Goal: Navigation & Orientation: Find specific page/section

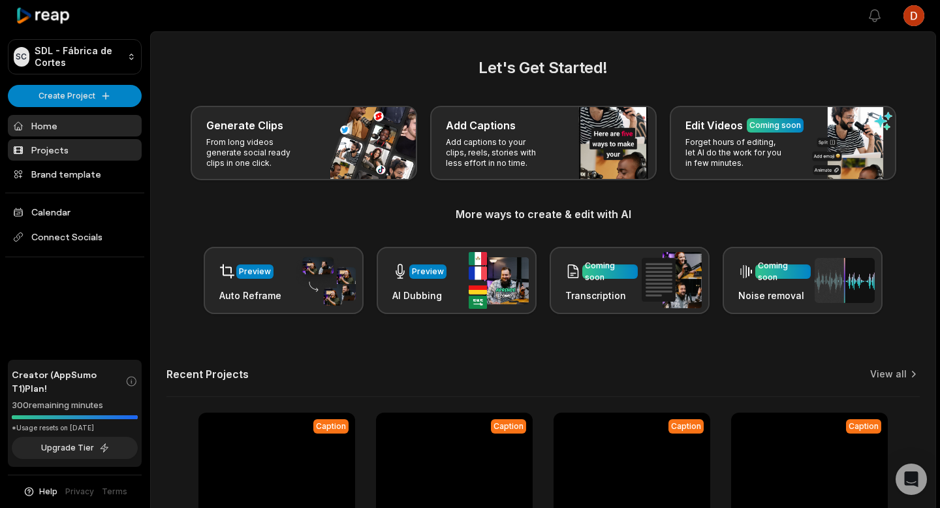
click at [59, 153] on link "Projects" at bounding box center [75, 150] width 134 height 22
